Goal: Information Seeking & Learning: Learn about a topic

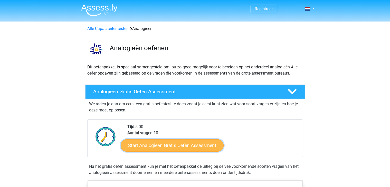
click at [160, 146] on link "Start Analogieen Gratis Oefen Assessment" at bounding box center [172, 145] width 103 height 12
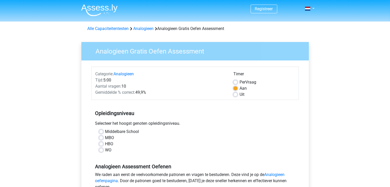
scroll to position [30, 0]
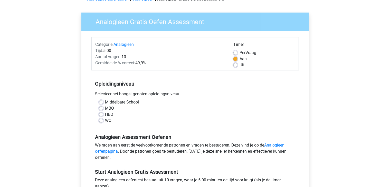
click at [105, 121] on label "WO" at bounding box center [108, 121] width 6 height 6
click at [100, 121] on input "WO" at bounding box center [101, 120] width 4 height 5
radio input "true"
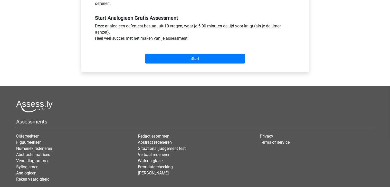
scroll to position [188, 0]
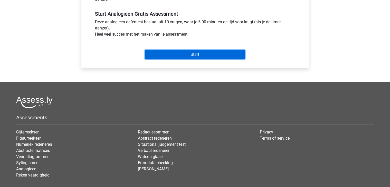
click at [174, 58] on input "Start" at bounding box center [195, 55] width 100 height 10
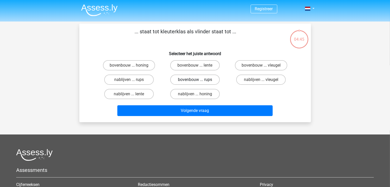
click at [206, 82] on label "bovenbouw ... rups" at bounding box center [195, 80] width 50 height 10
click at [198, 82] on input "bovenbouw ... rups" at bounding box center [196, 81] width 3 height 3
radio input "true"
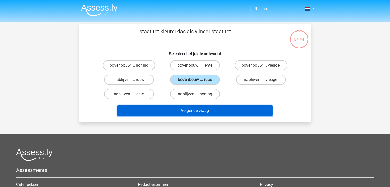
click at [198, 108] on button "Volgende vraag" at bounding box center [194, 111] width 155 height 11
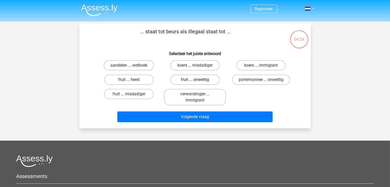
click at [203, 80] on label "fruit ... onwettig" at bounding box center [195, 80] width 50 height 10
click at [198, 80] on input "fruit ... onwettig" at bounding box center [196, 81] width 3 height 3
radio input "true"
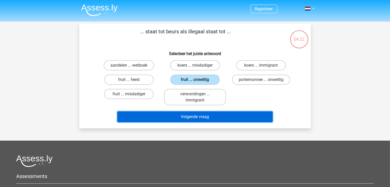
click at [200, 117] on button "Volgende vraag" at bounding box center [194, 117] width 155 height 11
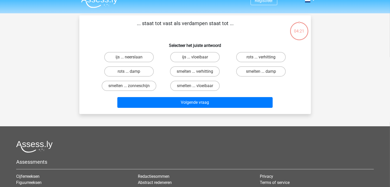
scroll to position [8, 0]
click at [185, 84] on label "smelten ... vloeibaar" at bounding box center [195, 86] width 50 height 10
click at [195, 86] on input "smelten ... vloeibaar" at bounding box center [196, 87] width 3 height 3
radio input "true"
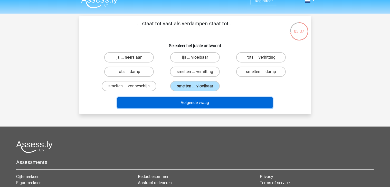
click at [187, 103] on button "Volgende vraag" at bounding box center [194, 103] width 155 height 11
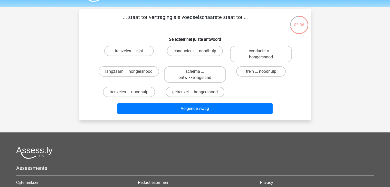
scroll to position [14, 0]
click at [136, 92] on label "treuzelen ... noodhulp" at bounding box center [129, 92] width 52 height 10
click at [132, 92] on input "treuzelen ... noodhulp" at bounding box center [130, 93] width 3 height 3
radio input "true"
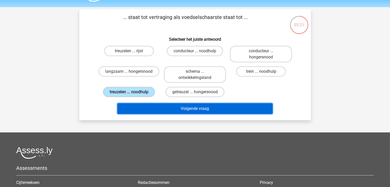
click at [144, 108] on button "Volgende vraag" at bounding box center [194, 108] width 155 height 11
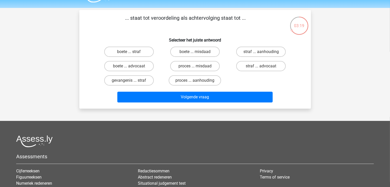
scroll to position [13, 0]
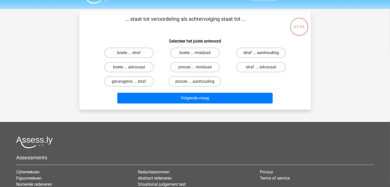
click at [244, 53] on label "straf ... aanhouding" at bounding box center [261, 53] width 50 height 10
click at [261, 53] on input "straf ... aanhouding" at bounding box center [262, 54] width 3 height 3
radio input "true"
click at [184, 80] on label "proces ... aanhouding" at bounding box center [195, 81] width 52 height 10
click at [195, 82] on input "proces ... aanhouding" at bounding box center [196, 83] width 3 height 3
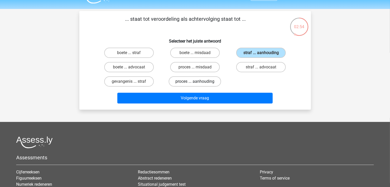
radio input "true"
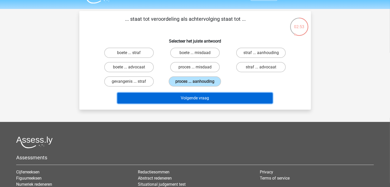
click at [183, 96] on button "Volgende vraag" at bounding box center [194, 98] width 155 height 11
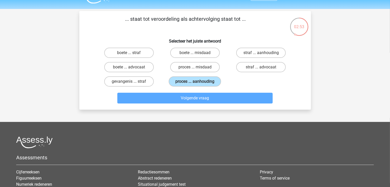
scroll to position [24, 0]
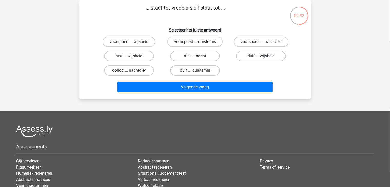
click at [246, 58] on label "duif ... wijsheid" at bounding box center [261, 56] width 50 height 10
click at [261, 58] on input "duif ... wijsheid" at bounding box center [262, 57] width 3 height 3
radio input "true"
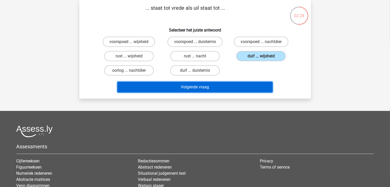
click at [245, 87] on button "Volgende vraag" at bounding box center [194, 87] width 155 height 11
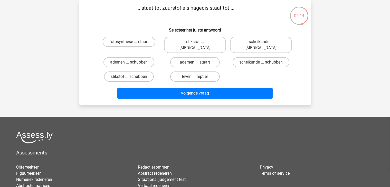
click at [130, 44] on input "fotosynthese ... staart" at bounding box center [130, 43] width 3 height 3
radio input "true"
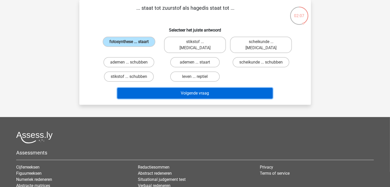
click at [150, 88] on button "Volgende vraag" at bounding box center [194, 93] width 155 height 11
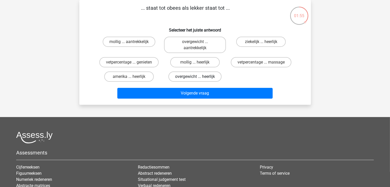
click at [203, 75] on label "overgewicht ... heerlijk" at bounding box center [194, 77] width 53 height 10
click at [198, 77] on input "overgewicht ... heerlijk" at bounding box center [196, 78] width 3 height 3
radio input "true"
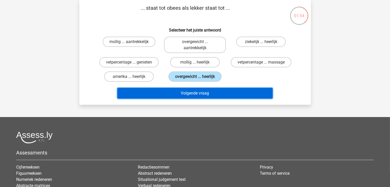
click at [198, 90] on button "Volgende vraag" at bounding box center [194, 93] width 155 height 11
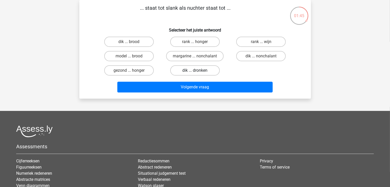
click at [204, 71] on label "dik ... dronken" at bounding box center [195, 70] width 50 height 10
click at [198, 71] on input "dik ... dronken" at bounding box center [196, 72] width 3 height 3
radio input "true"
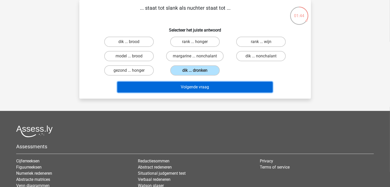
click at [200, 84] on button "Volgende vraag" at bounding box center [194, 87] width 155 height 11
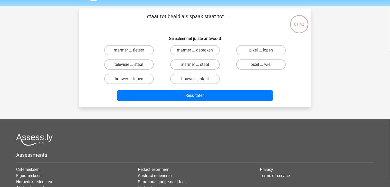
scroll to position [14, 0]
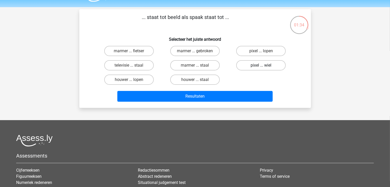
click at [257, 65] on label "pixel ... wiel" at bounding box center [261, 65] width 50 height 10
click at [261, 65] on input "pixel ... wiel" at bounding box center [262, 66] width 3 height 3
radio input "true"
click at [245, 90] on div "Resultaten" at bounding box center [195, 95] width 215 height 17
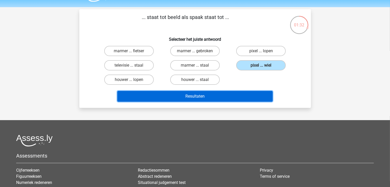
click at [245, 93] on button "Resultaten" at bounding box center [194, 96] width 155 height 11
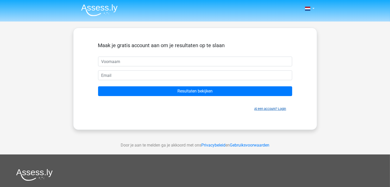
click at [266, 109] on link "Al een account? Login" at bounding box center [270, 109] width 32 height 4
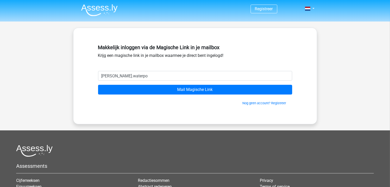
type input "[PERSON_NAME][EMAIL_ADDRESS][DOMAIN_NAME]"
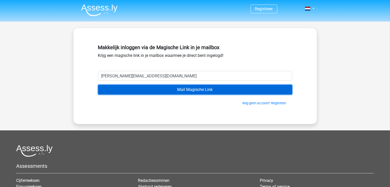
click at [162, 89] on input "Mail Magische Link" at bounding box center [195, 90] width 194 height 10
